Goal: Transaction & Acquisition: Book appointment/travel/reservation

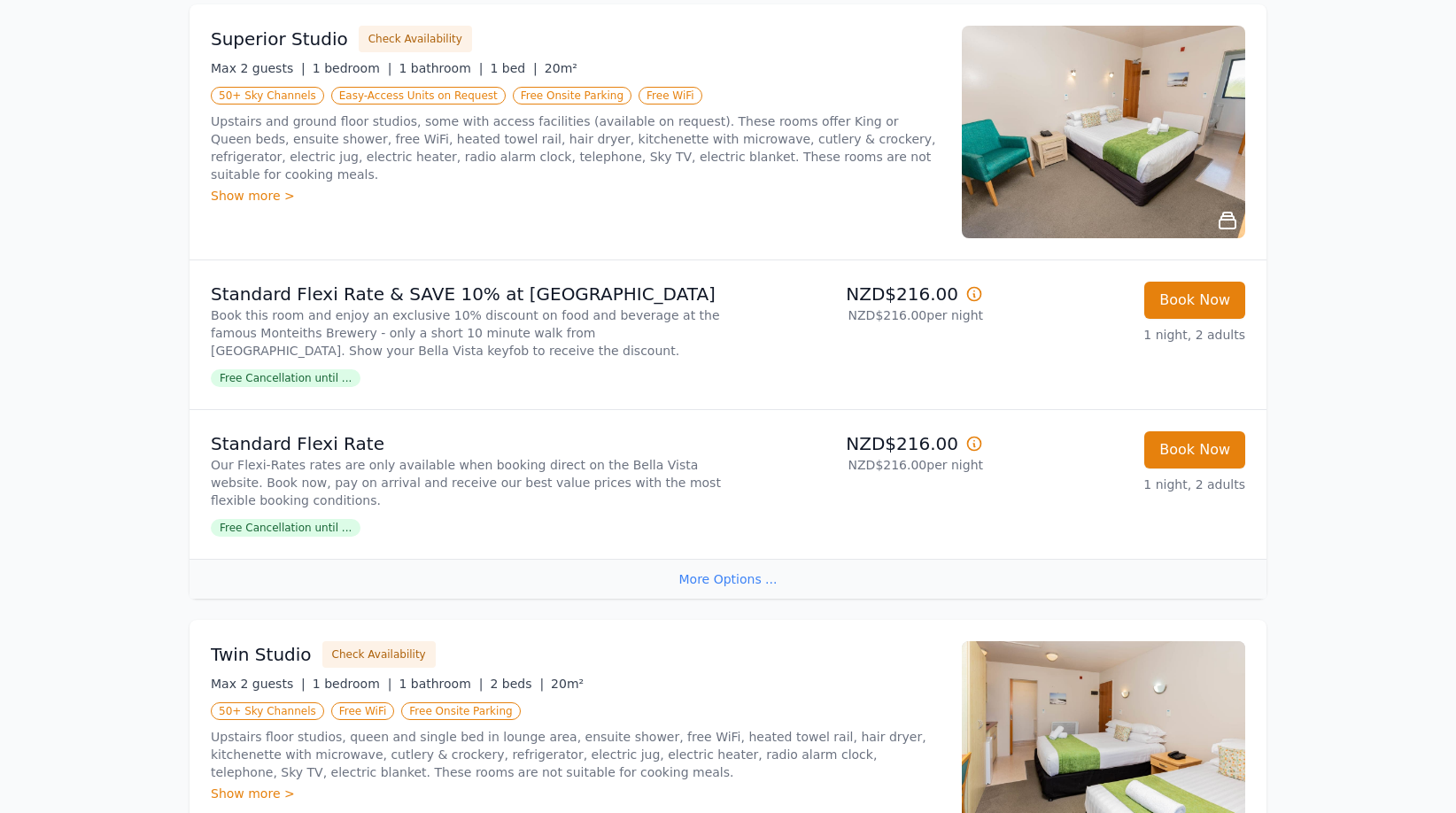
scroll to position [653, 0]
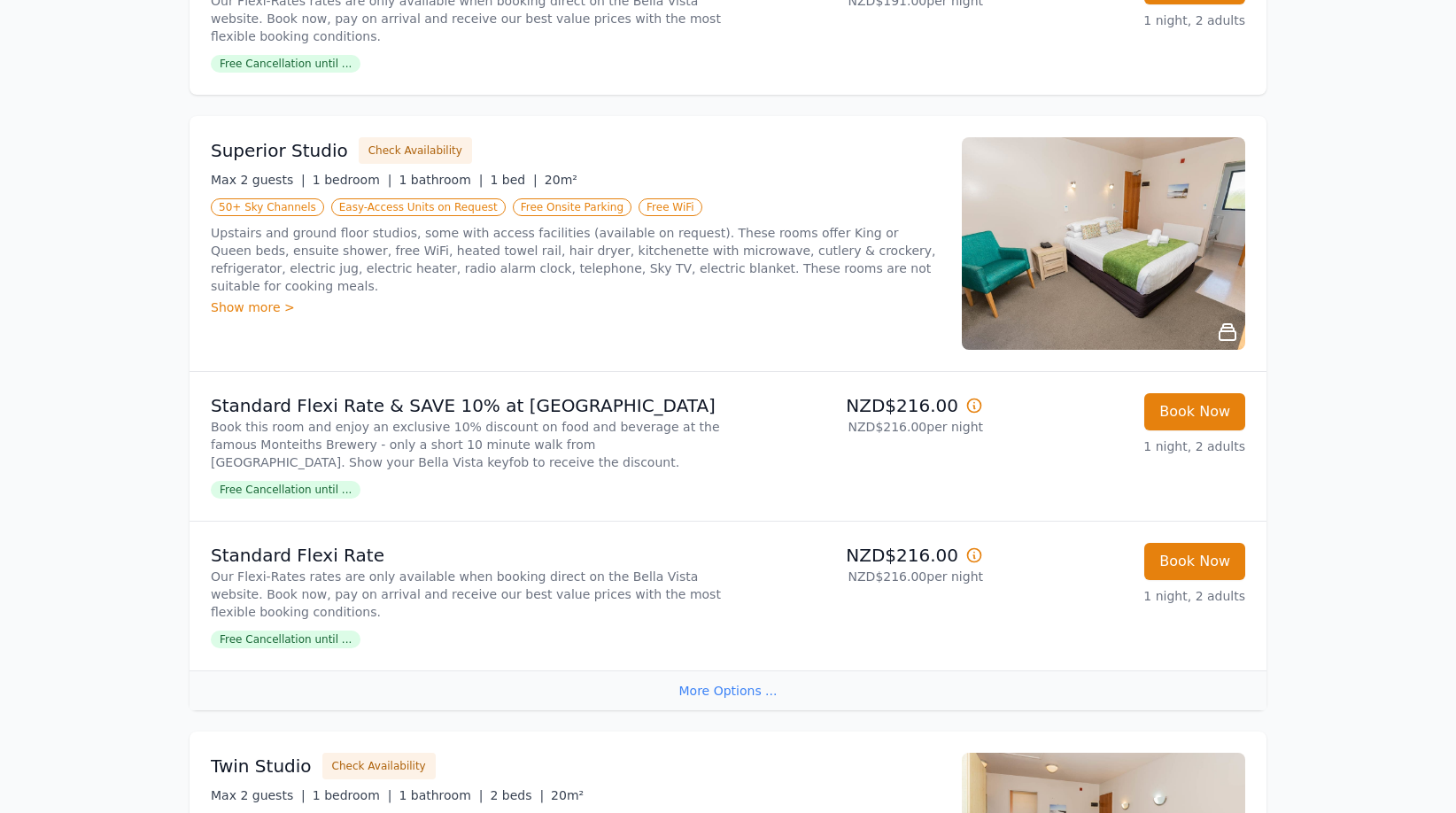
click at [292, 496] on span "Free Cancellation until ..." at bounding box center [285, 489] width 149 height 17
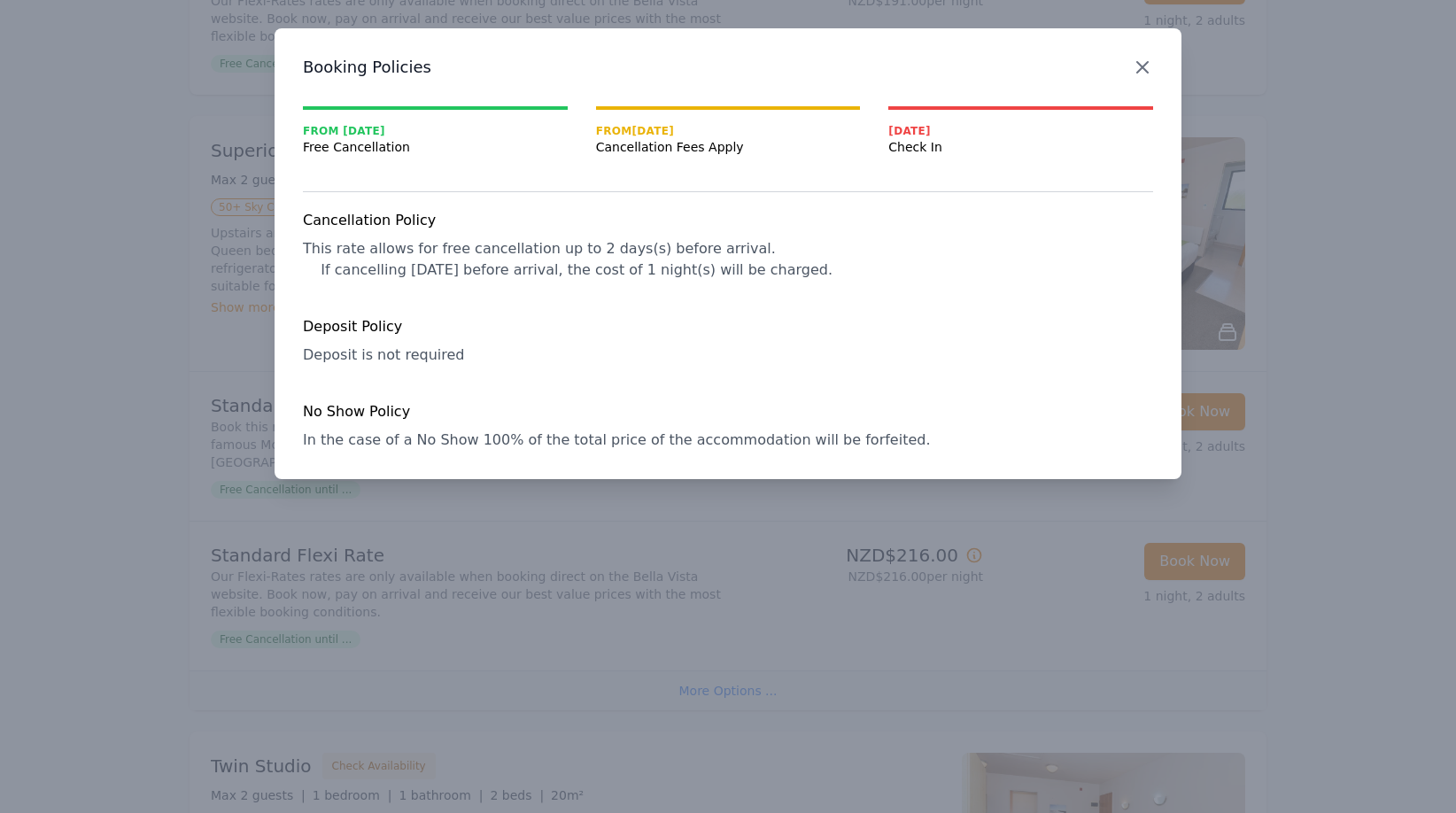
click at [1140, 66] on icon "button" at bounding box center [1143, 67] width 11 height 11
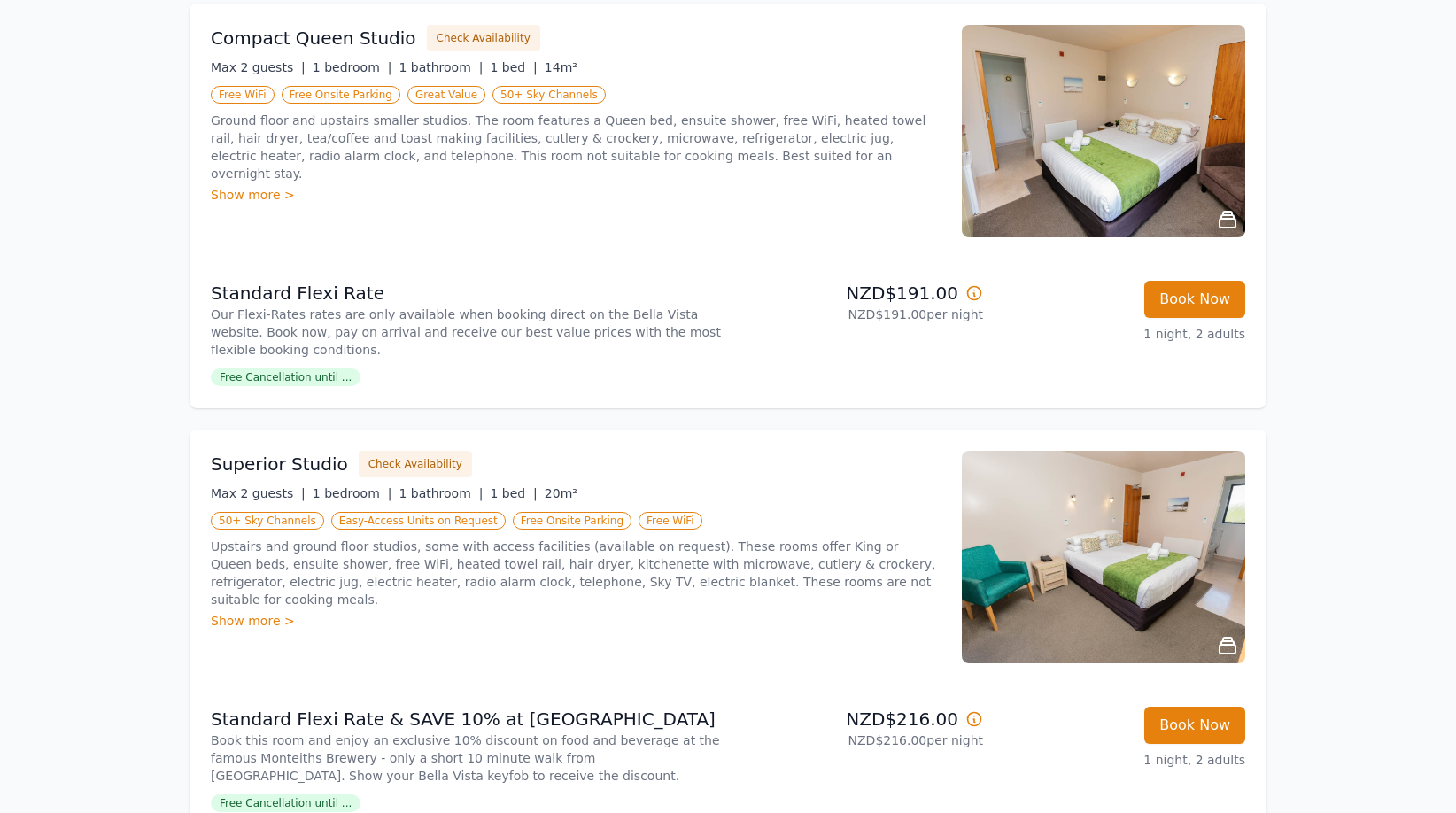
scroll to position [473, 0]
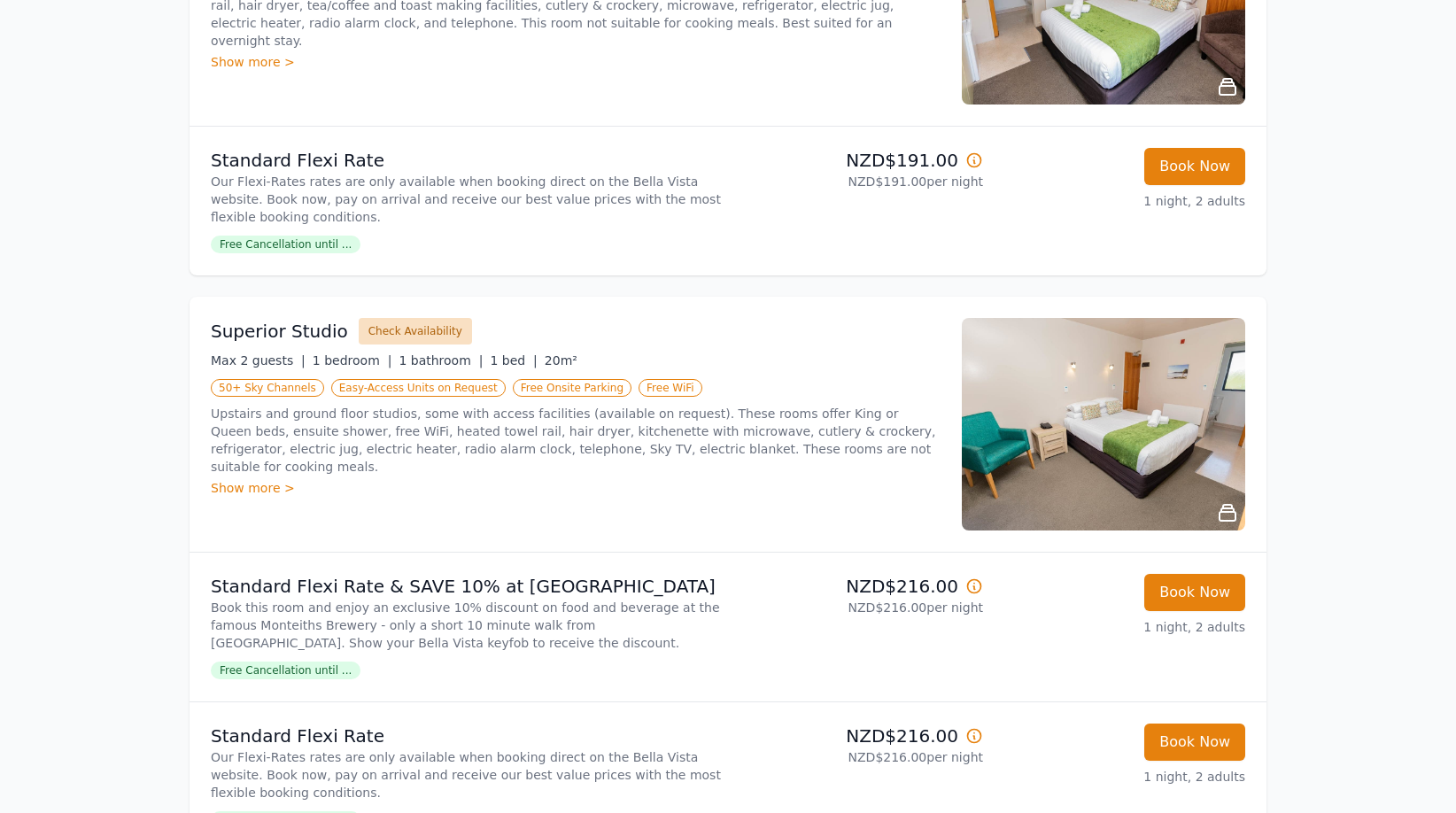
click at [391, 330] on button "Check Availability" at bounding box center [415, 331] width 113 height 26
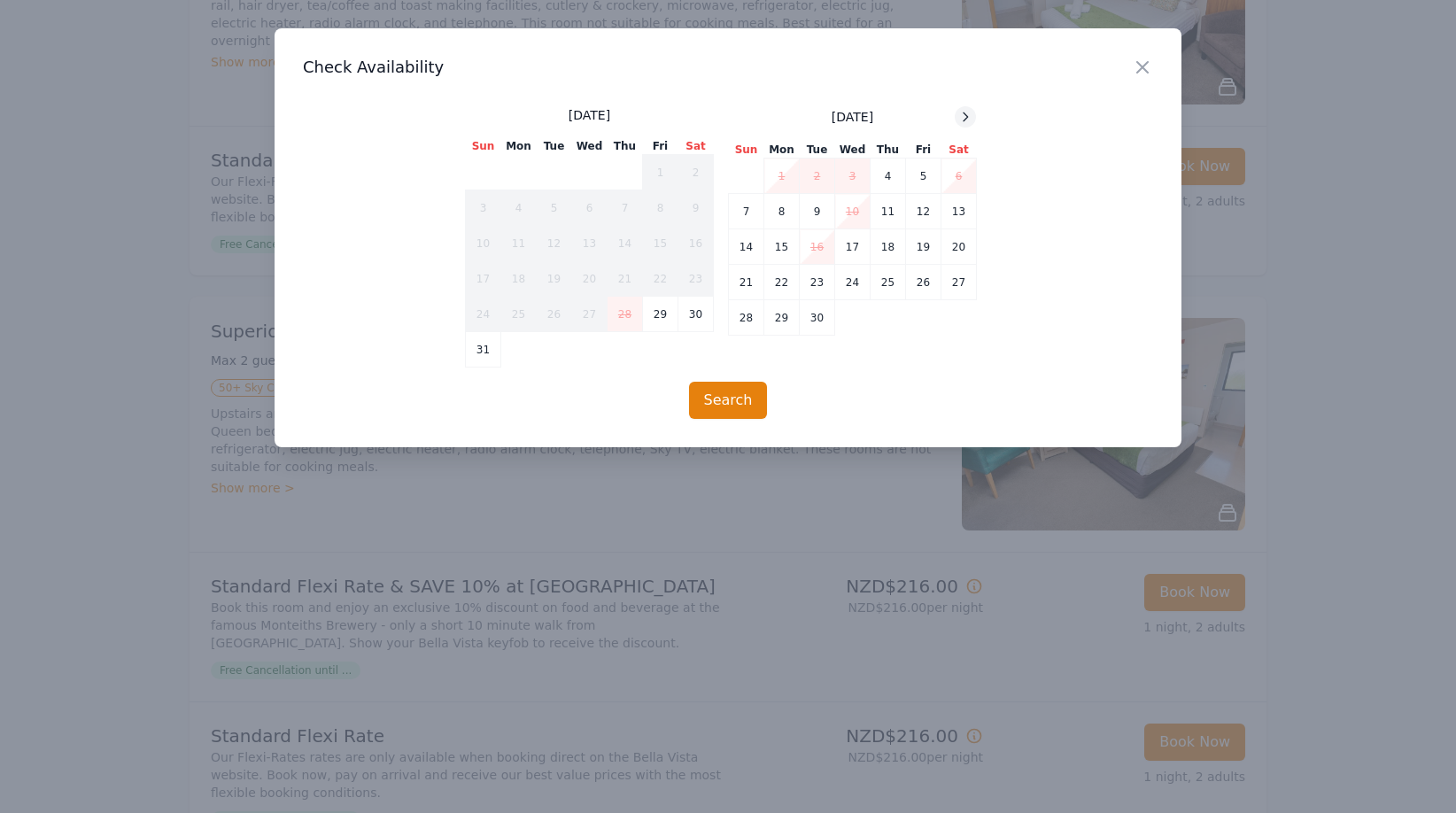
click at [968, 121] on icon at bounding box center [966, 118] width 15 height 15
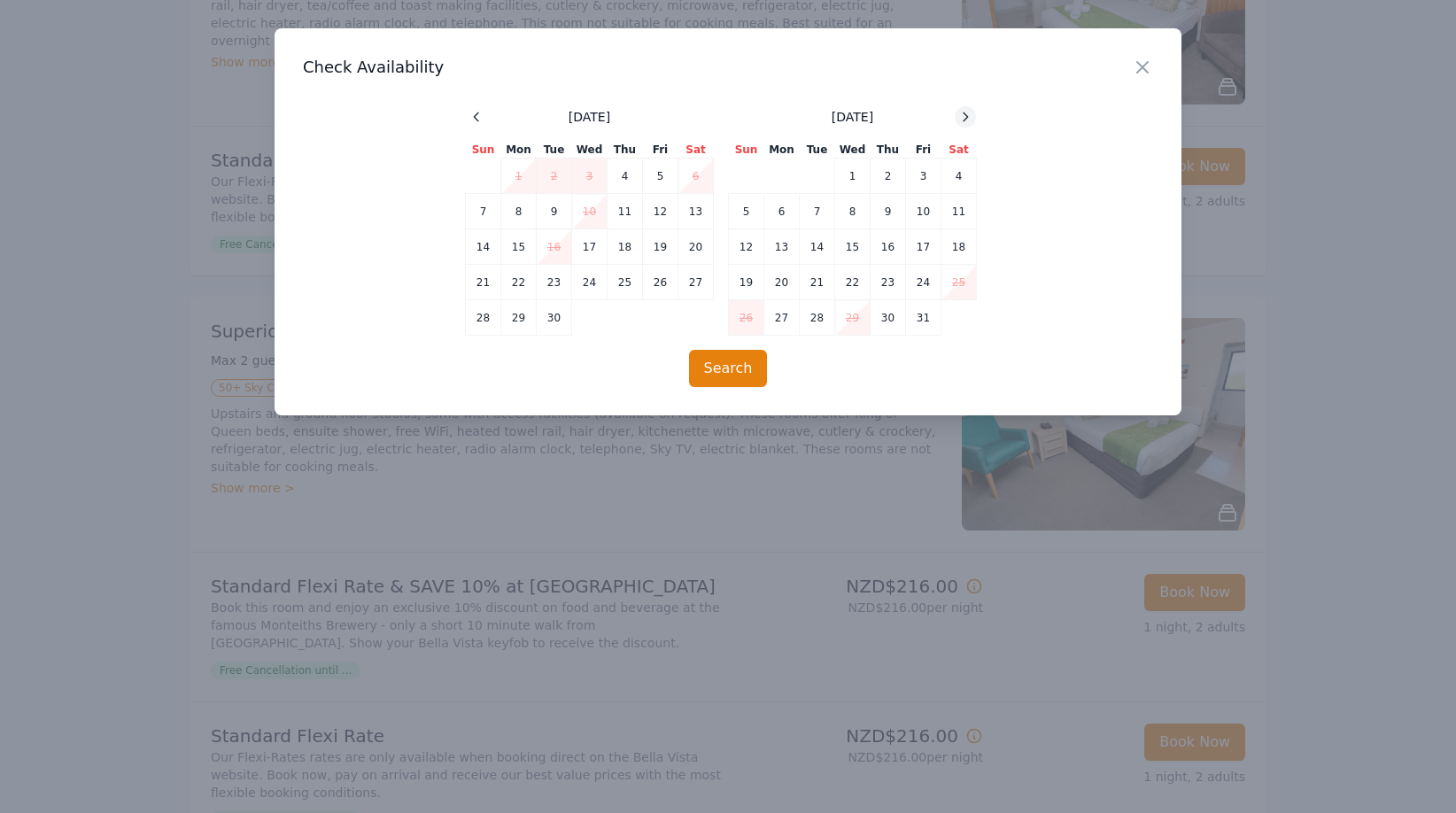
click at [968, 121] on icon at bounding box center [966, 118] width 15 height 15
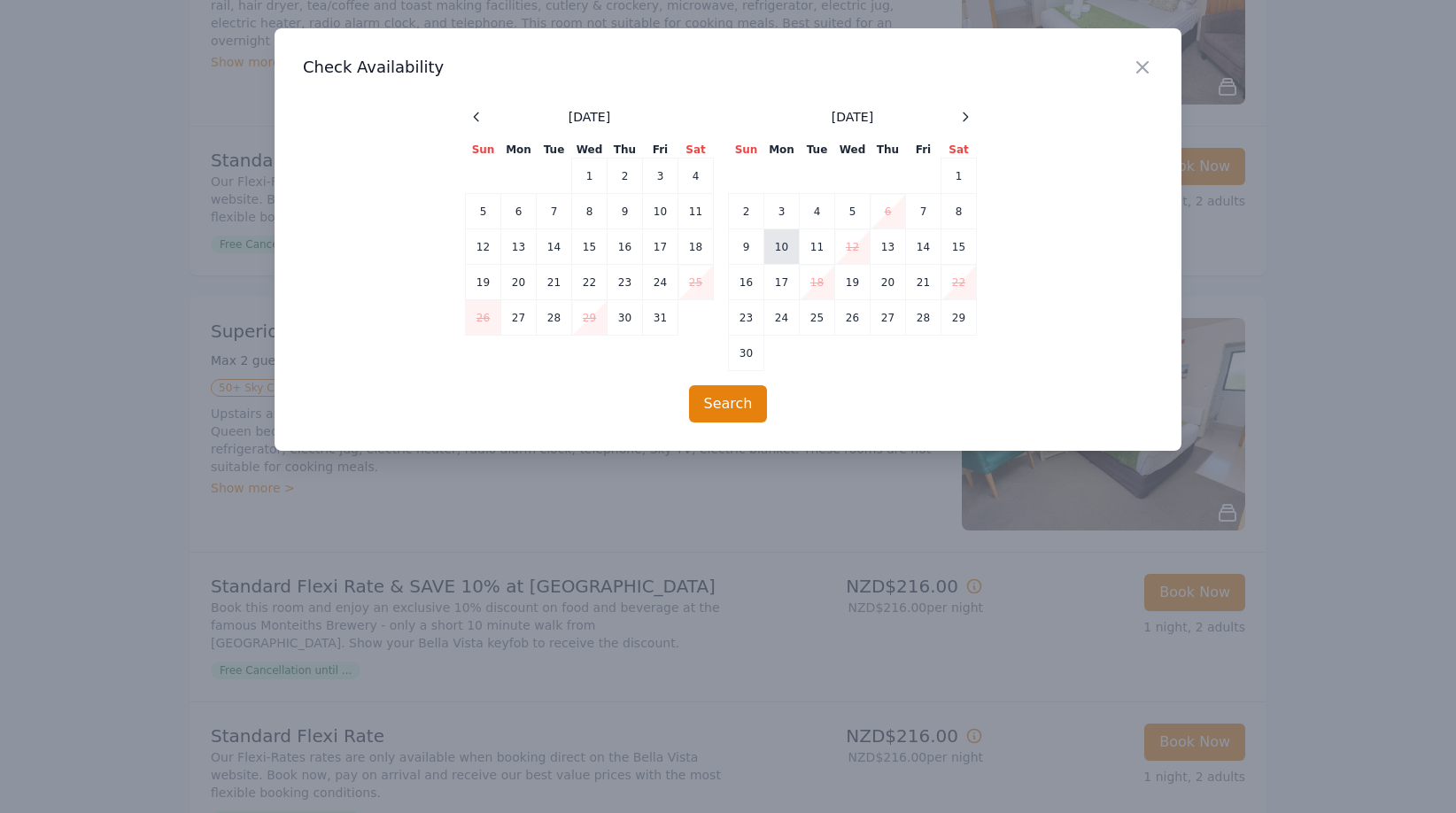
click at [782, 252] on td "10" at bounding box center [782, 247] width 36 height 36
click at [821, 249] on td "11" at bounding box center [817, 247] width 36 height 36
click at [721, 414] on button "Search" at bounding box center [728, 404] width 78 height 37
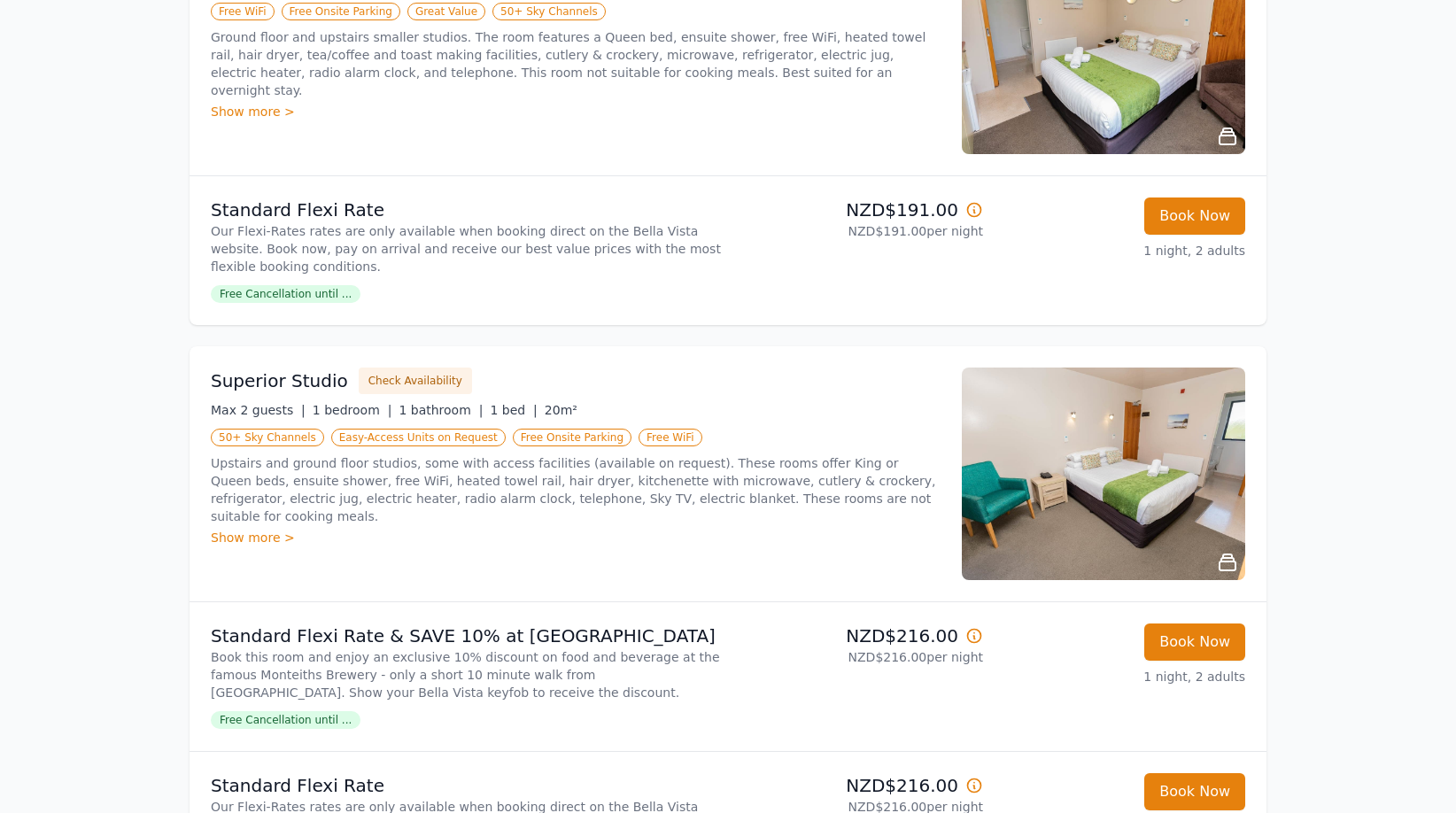
scroll to position [452, 0]
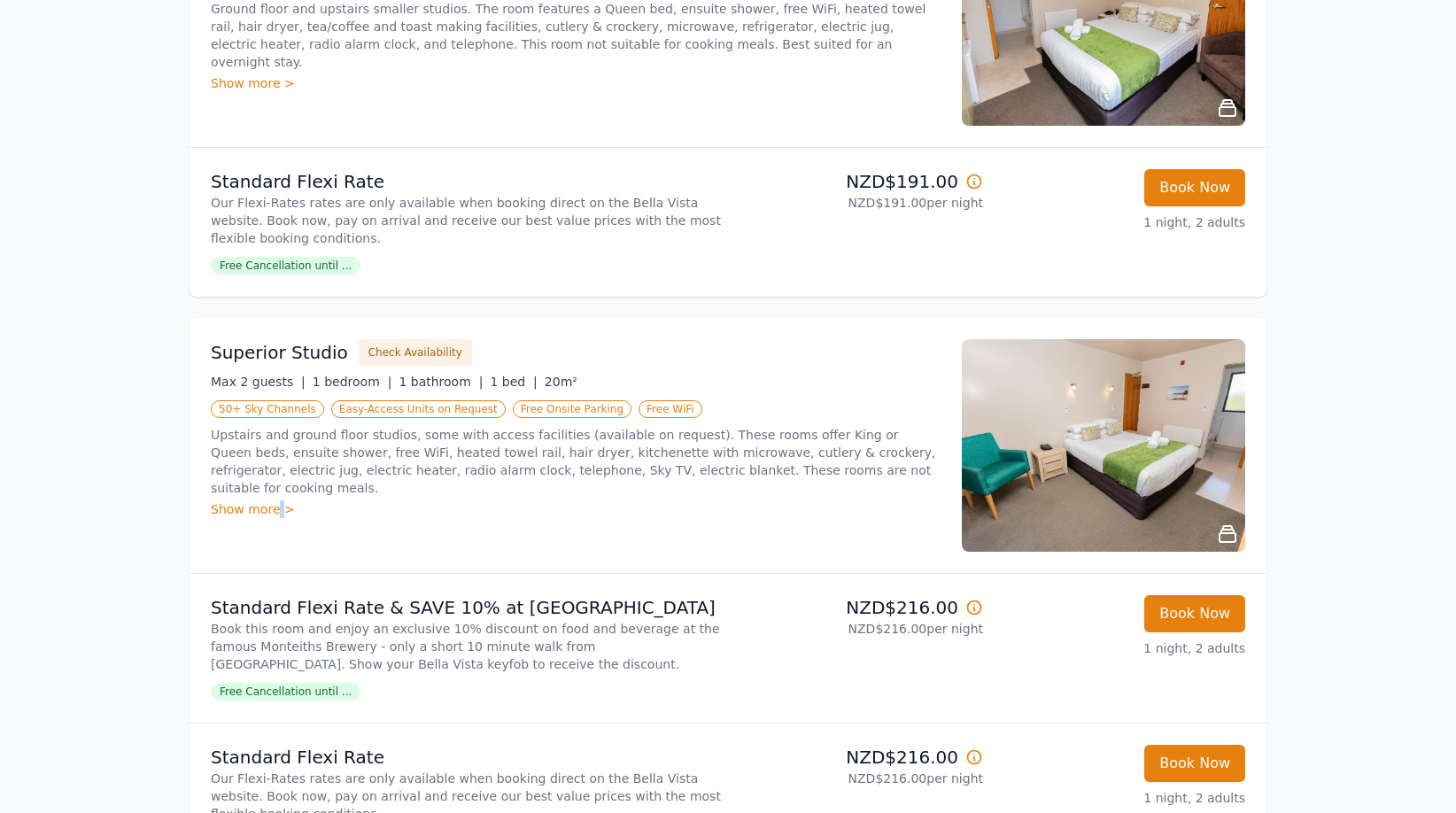
click at [274, 500] on div "Show more >" at bounding box center [575, 509] width 730 height 17
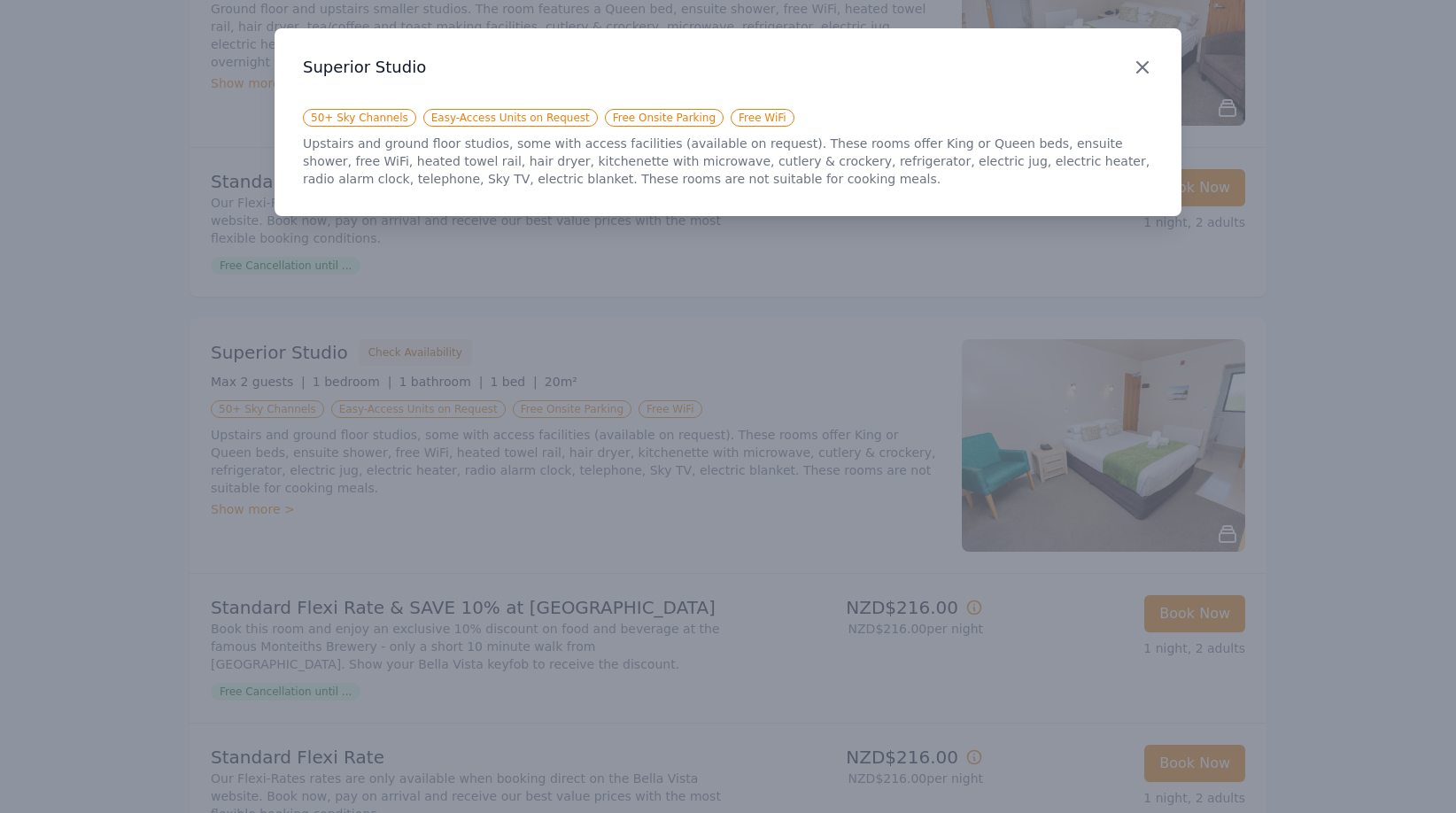
click at [1143, 71] on icon "button" at bounding box center [1142, 67] width 21 height 21
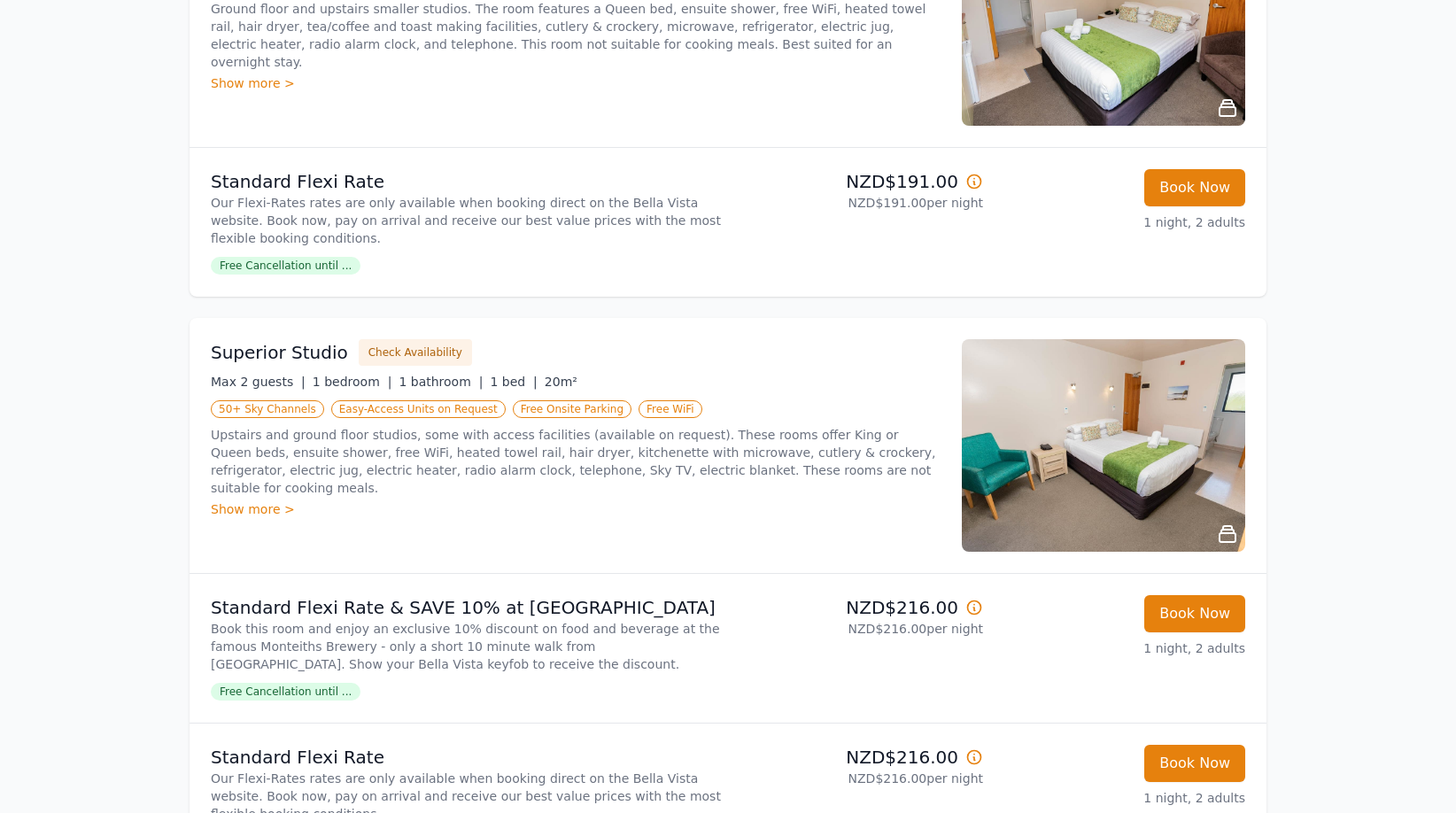
click at [273, 75] on div "Show more >" at bounding box center [575, 83] width 730 height 17
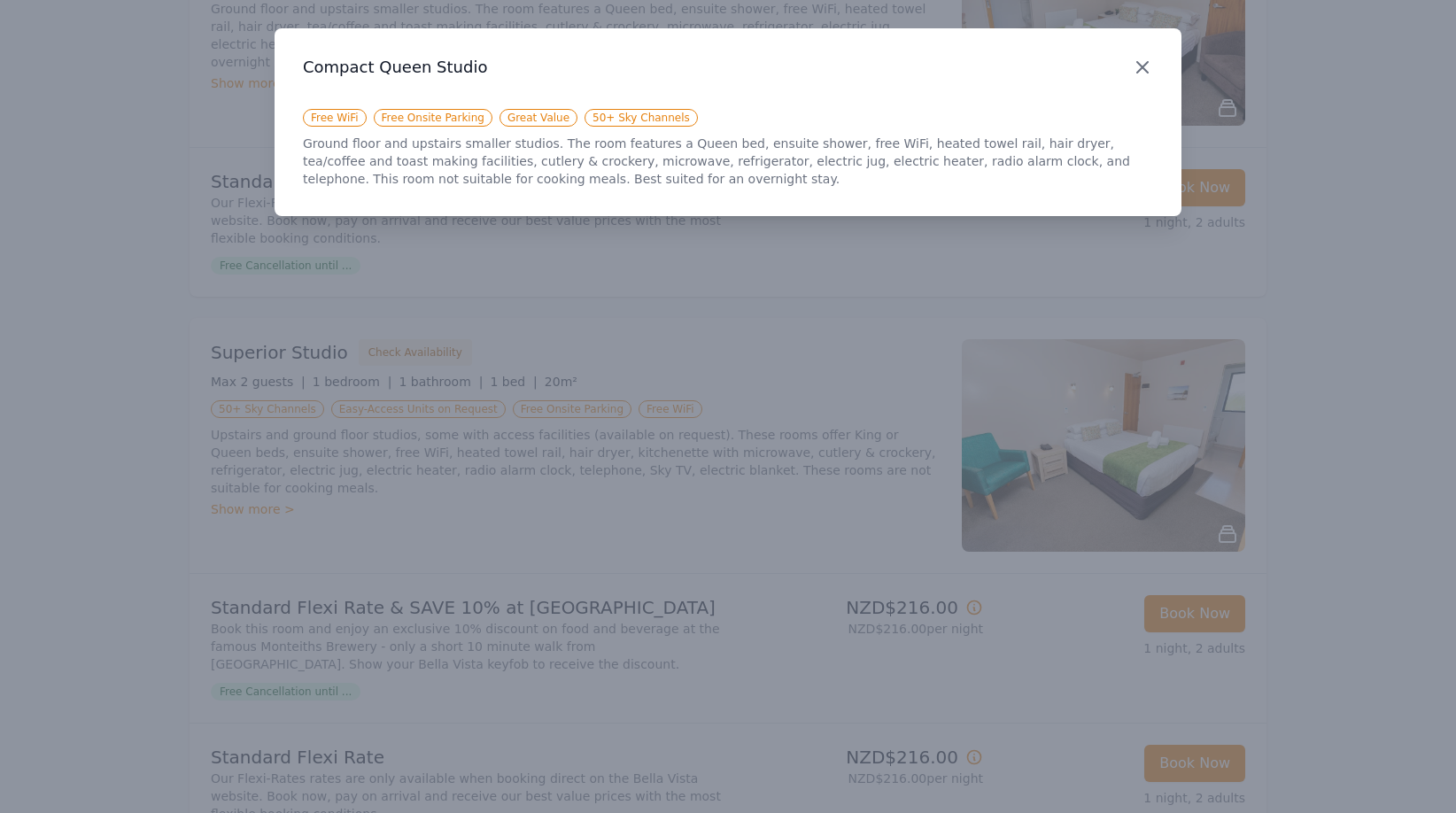
click at [1149, 73] on icon "button" at bounding box center [1142, 67] width 21 height 21
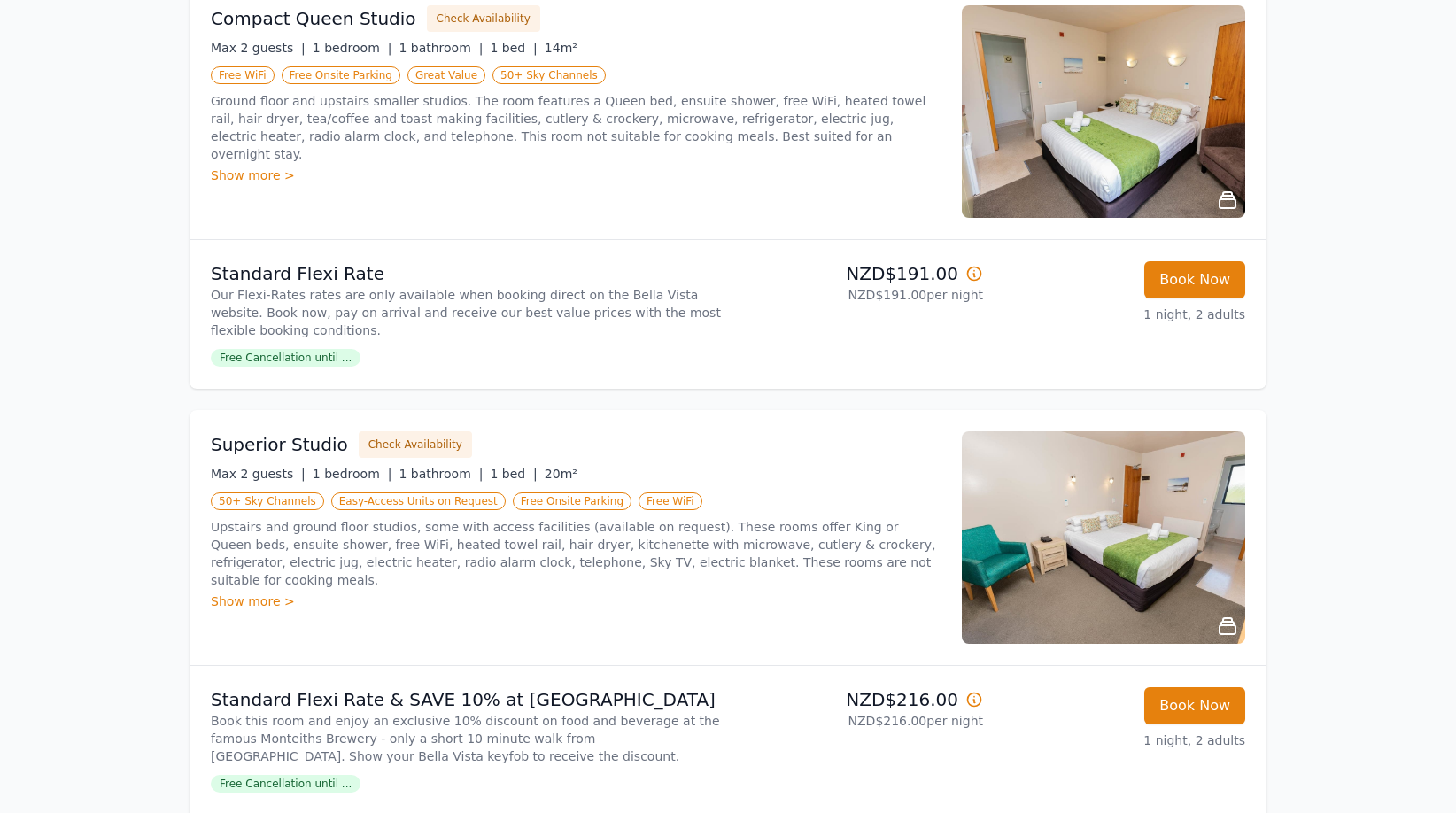
scroll to position [271, 0]
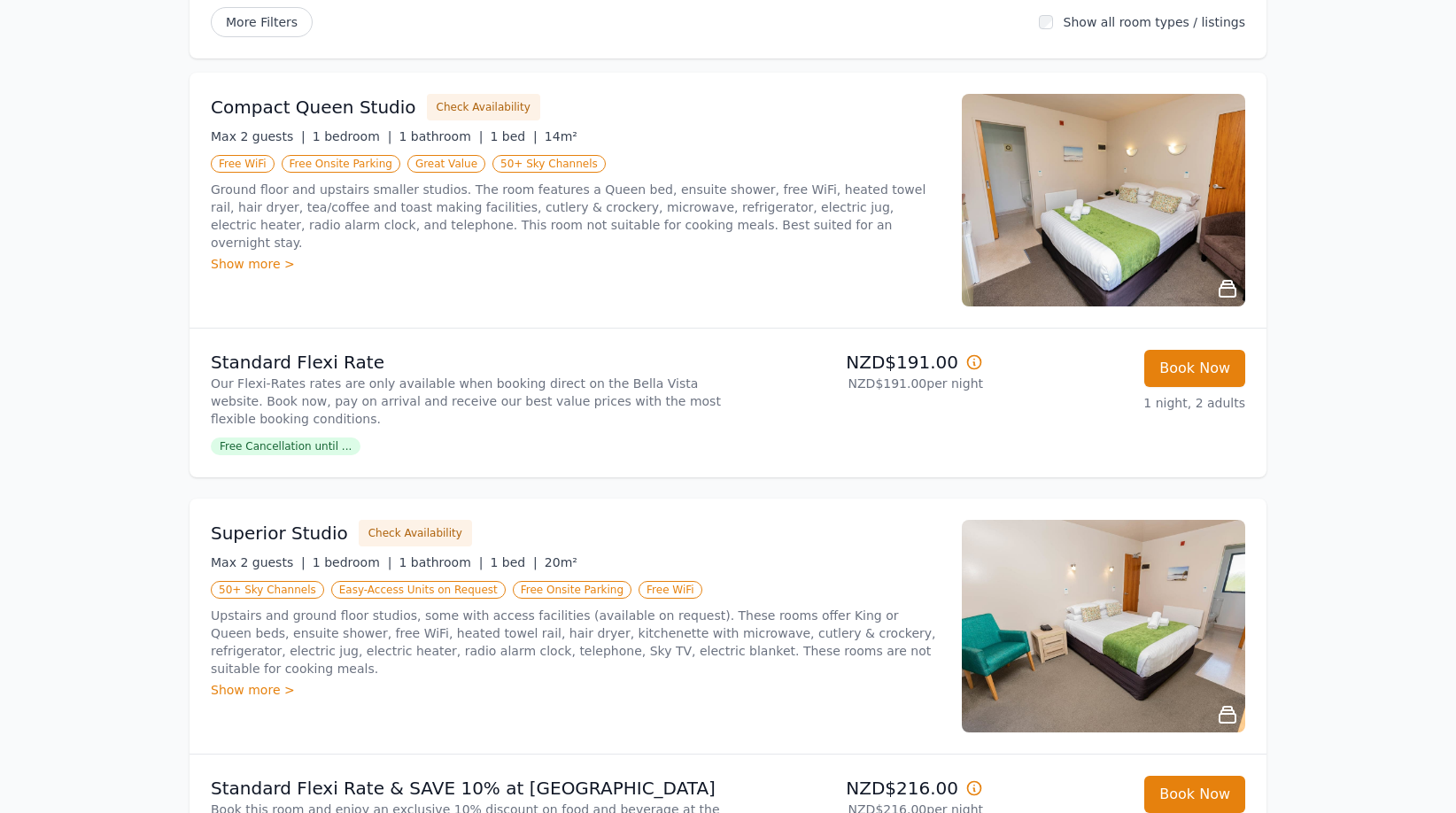
click at [1132, 180] on img at bounding box center [1102, 200] width 283 height 212
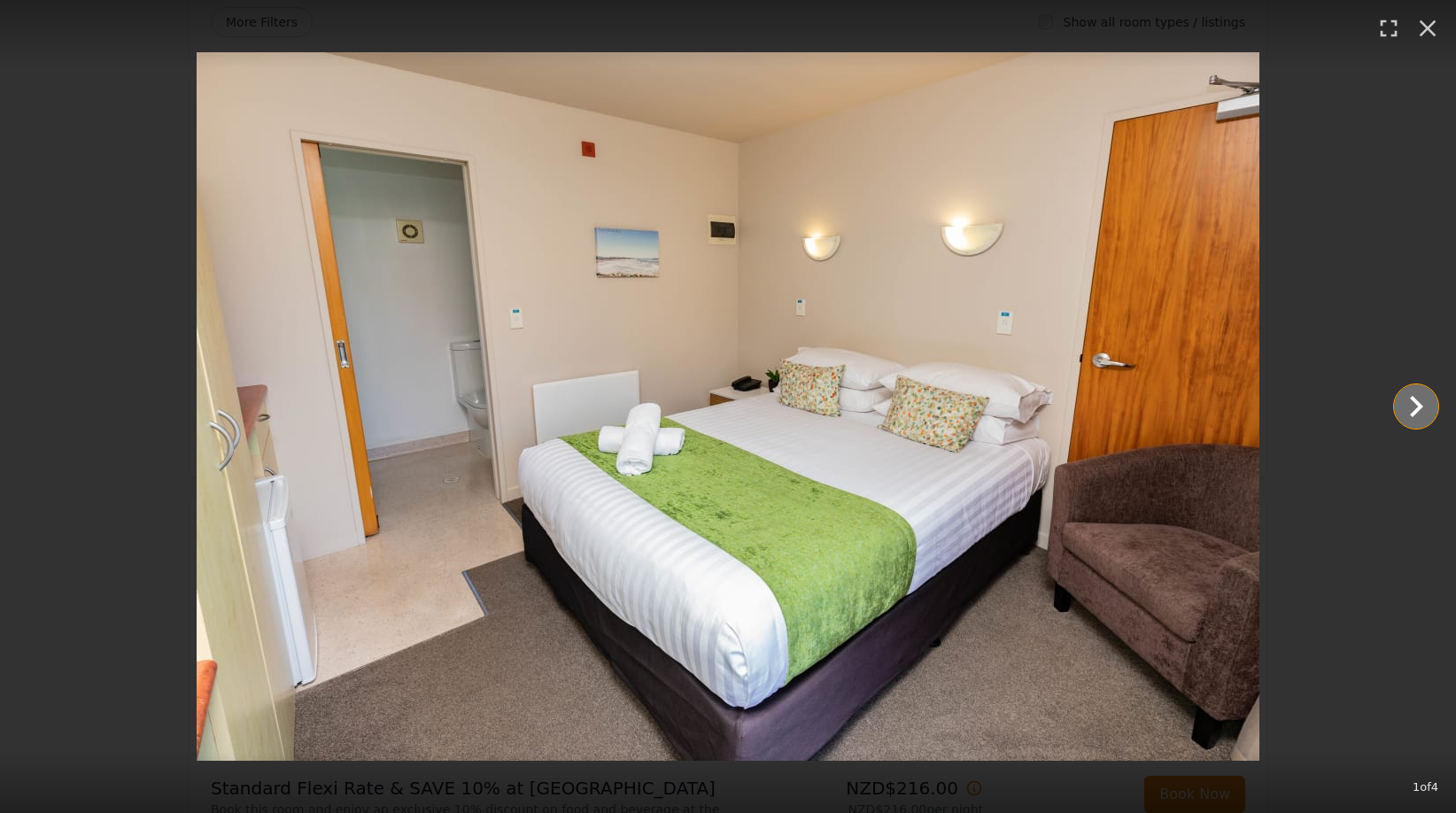
click at [1415, 406] on icon "Show slide 2 of 4" at bounding box center [1416, 406] width 43 height 43
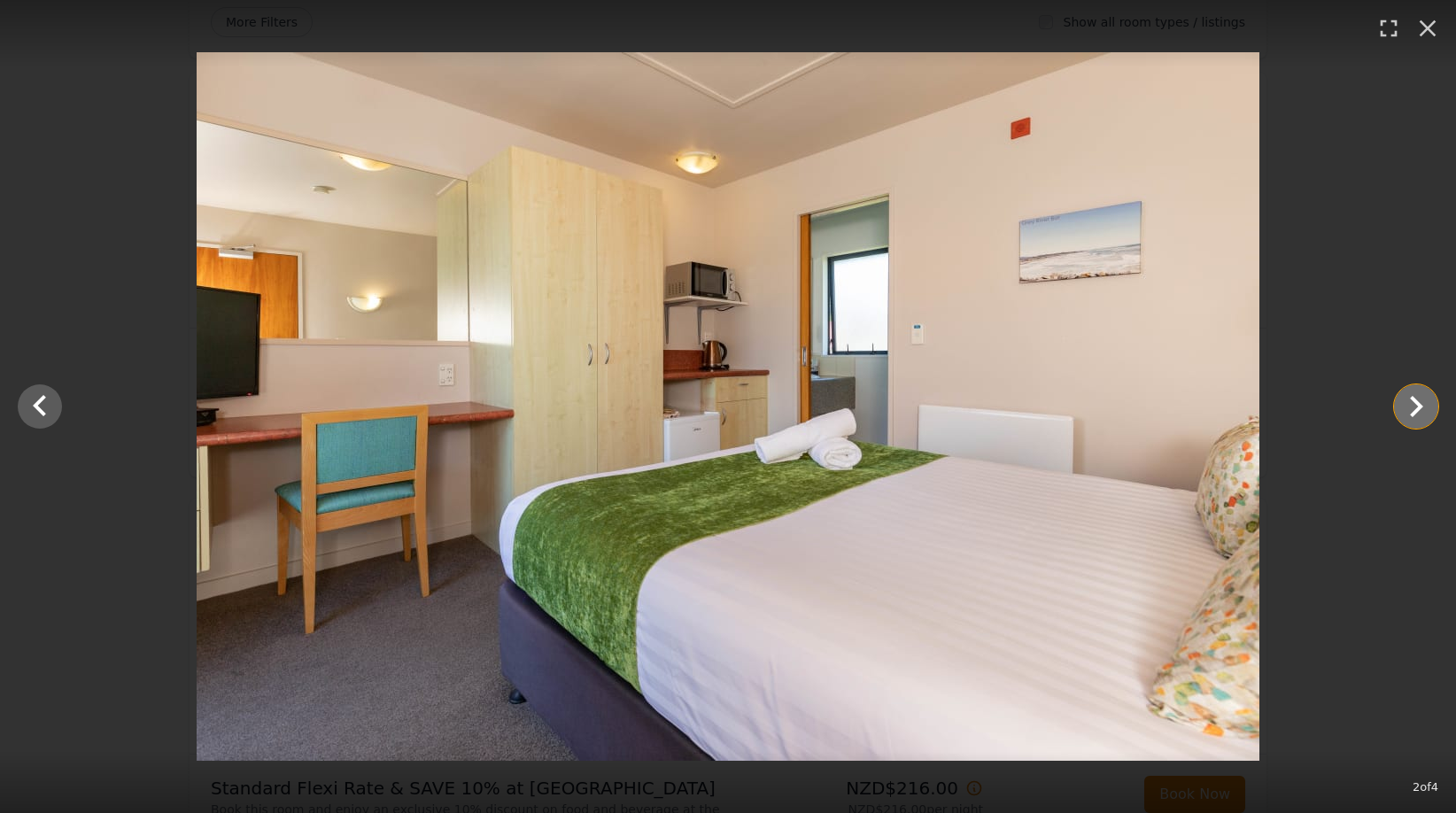
click at [1415, 406] on icon "Show slide 3 of 4" at bounding box center [1416, 406] width 43 height 43
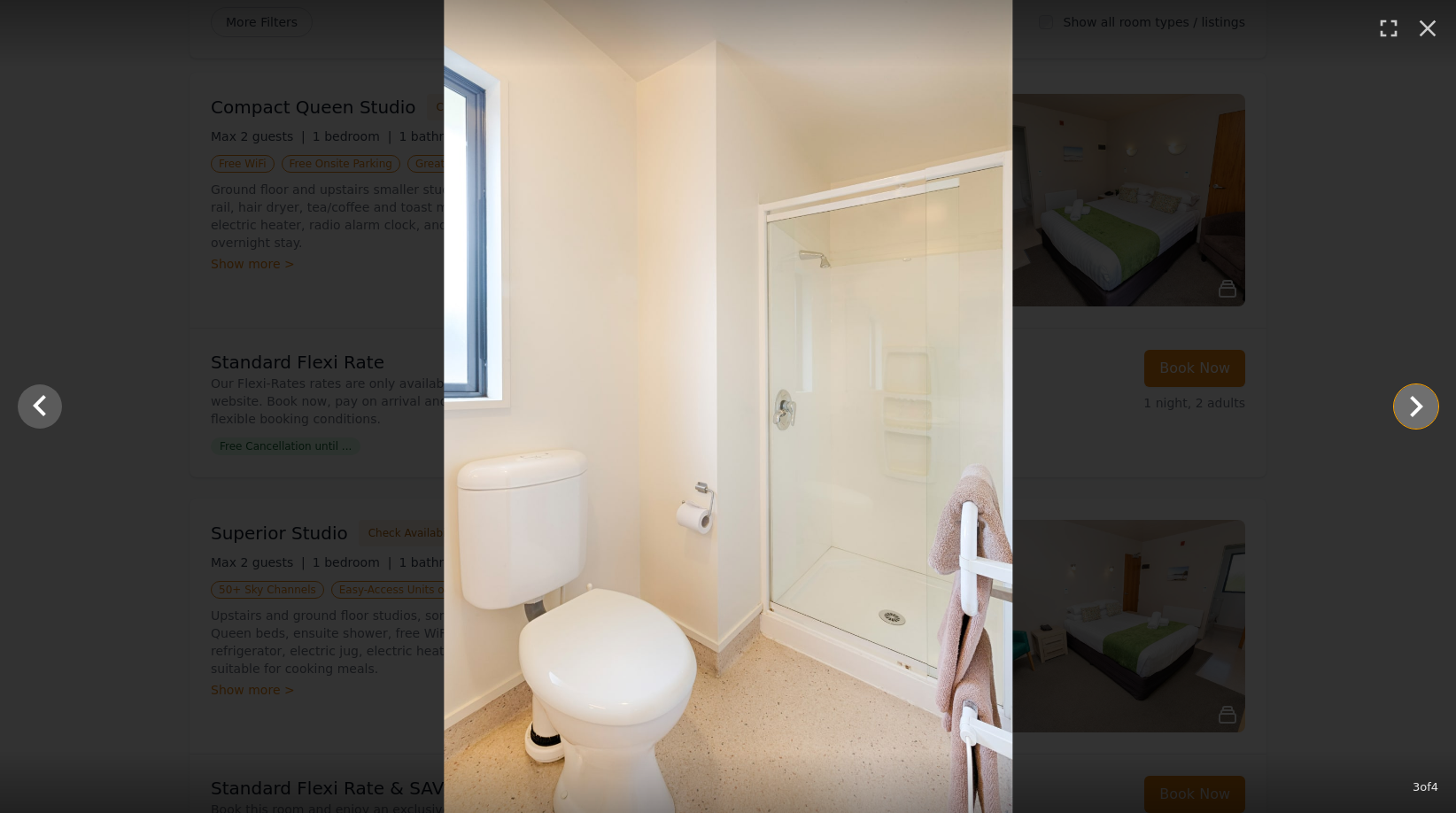
click at [1415, 406] on icon "Show slide 4 of 4" at bounding box center [1416, 406] width 43 height 43
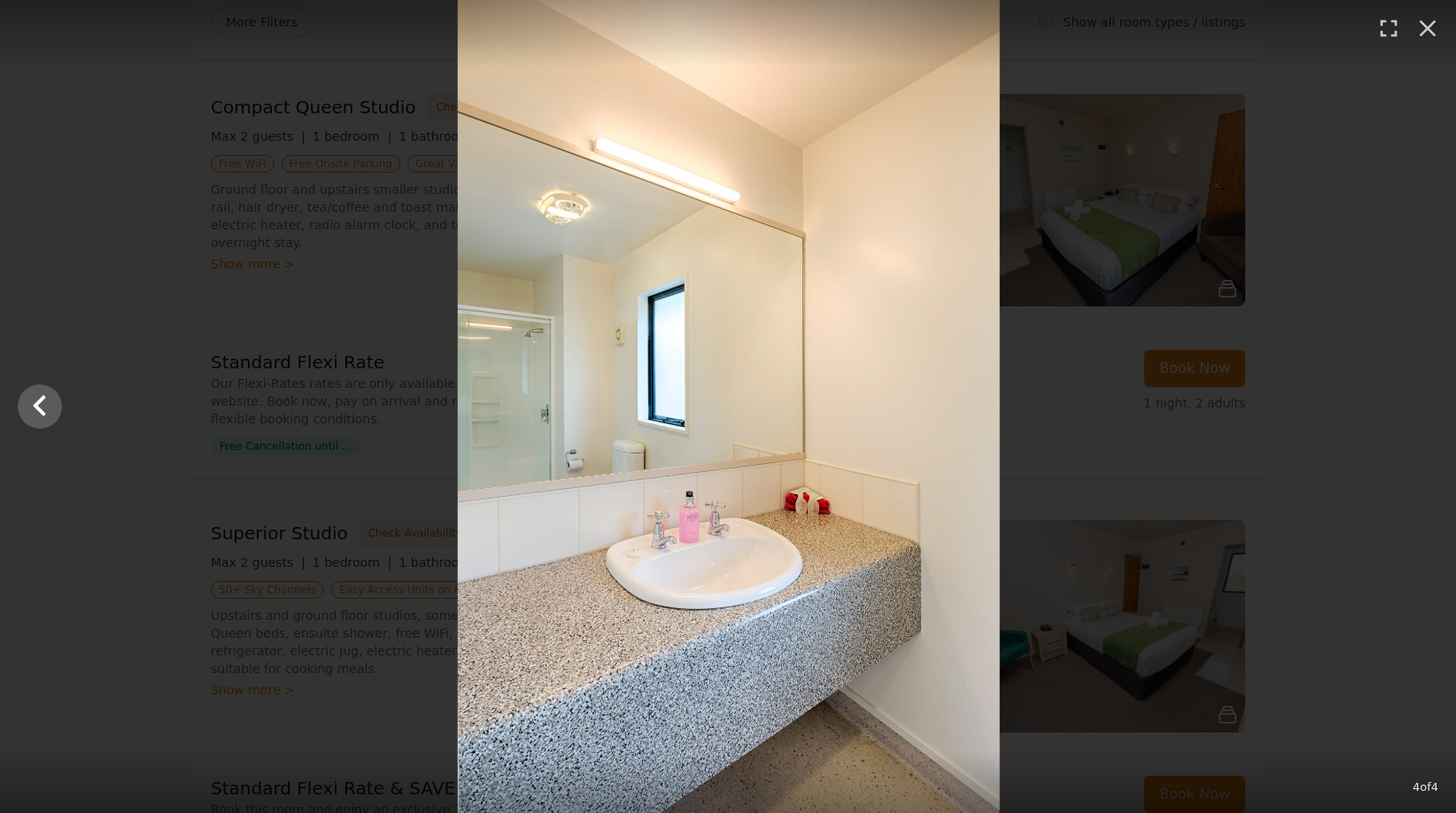
click at [1415, 406] on div at bounding box center [729, 406] width 1456 height 813
